Goal: Transaction & Acquisition: Purchase product/service

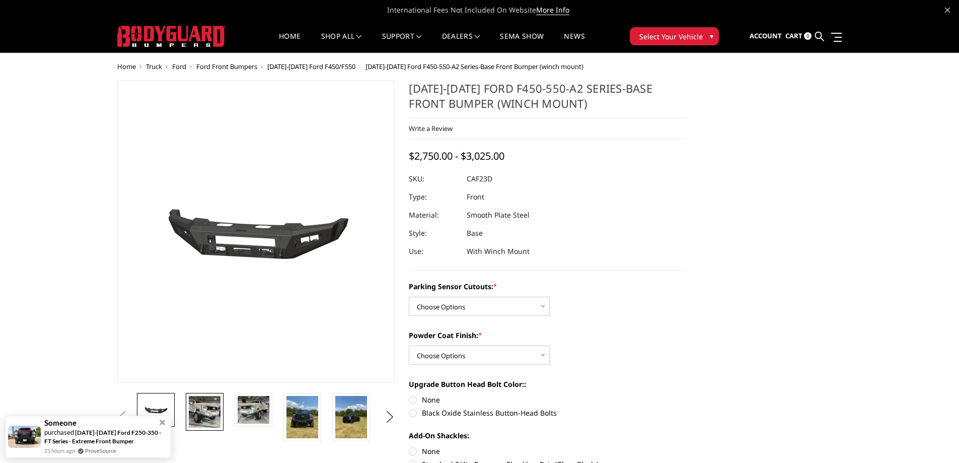
click at [203, 422] on img at bounding box center [205, 412] width 32 height 32
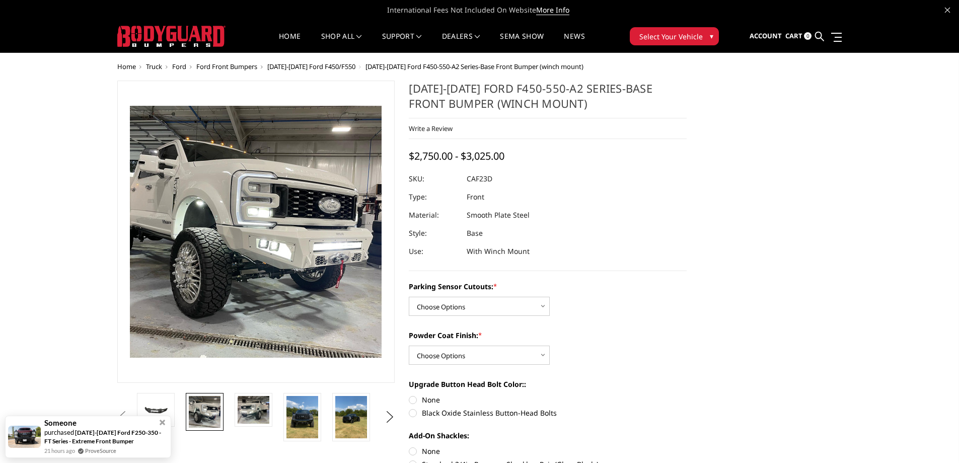
click at [323, 67] on span "[DATE]-[DATE] Ford F450/F550" at bounding box center [311, 66] width 88 height 9
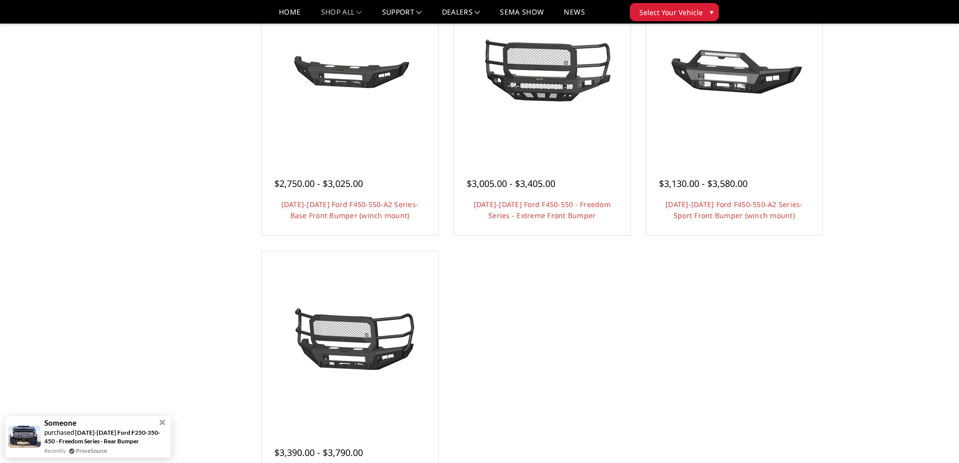
scroll to position [806, 0]
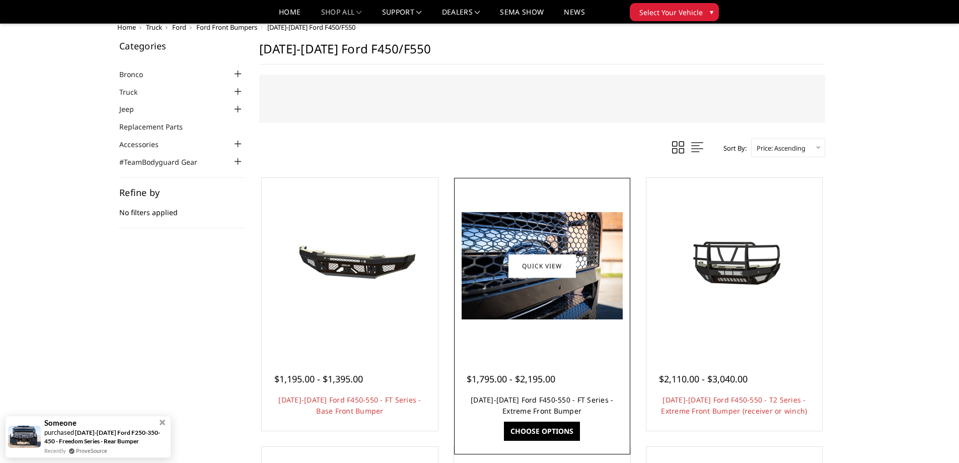
scroll to position [151, 0]
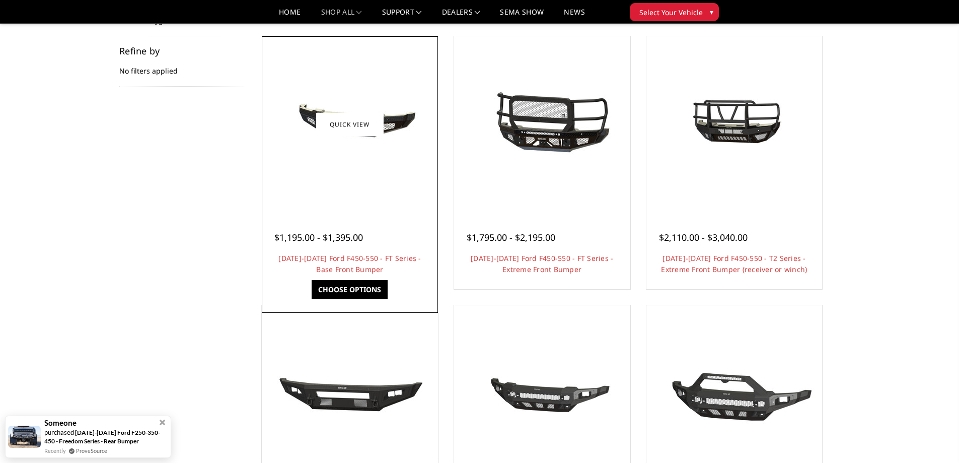
click at [342, 146] on img at bounding box center [349, 125] width 161 height 76
